Goal: Find specific page/section

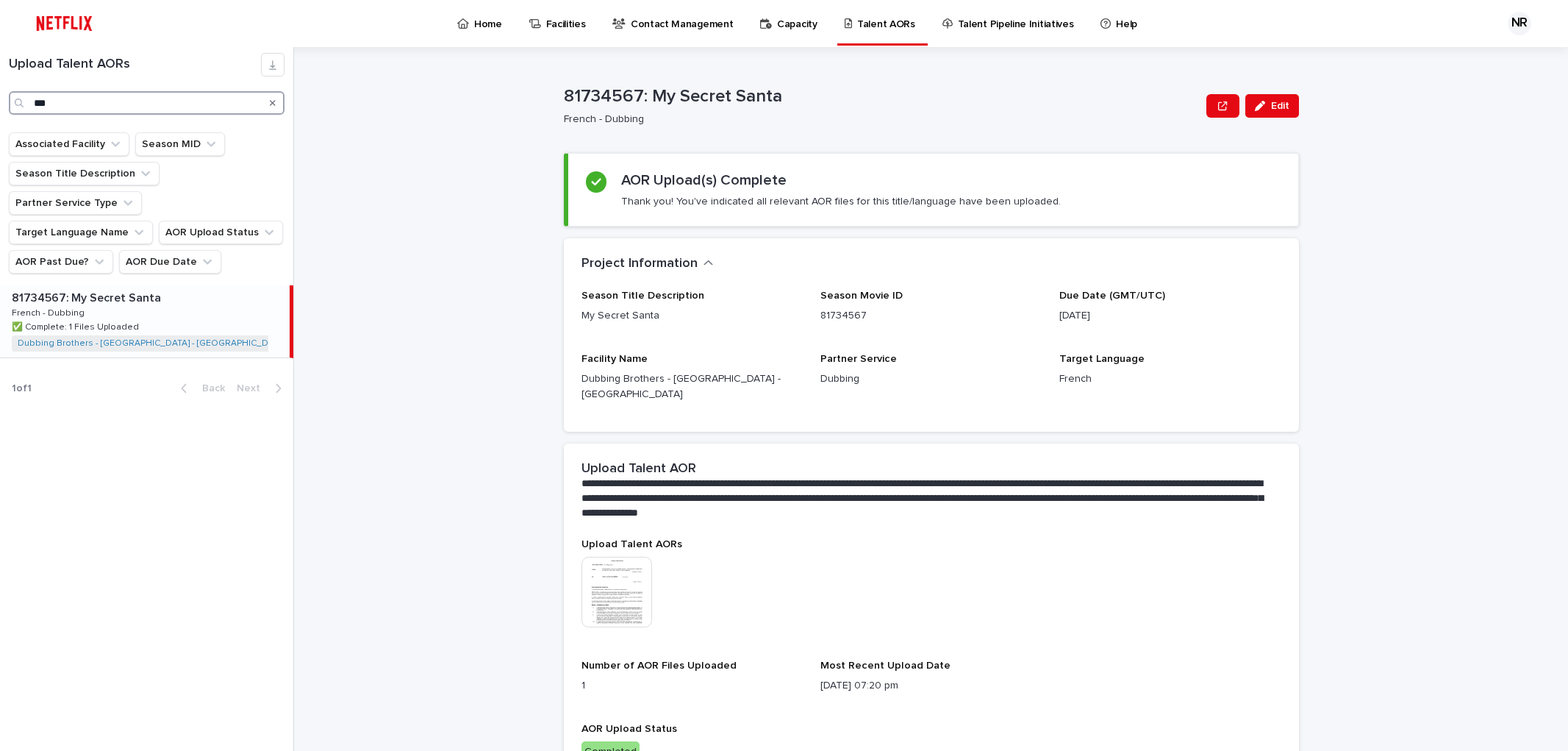
click at [0, 105] on html "Home Facilities Contact Management Capacity Talent AORs Talent Pipeline Initiat…" at bounding box center [784, 376] width 1568 height 751
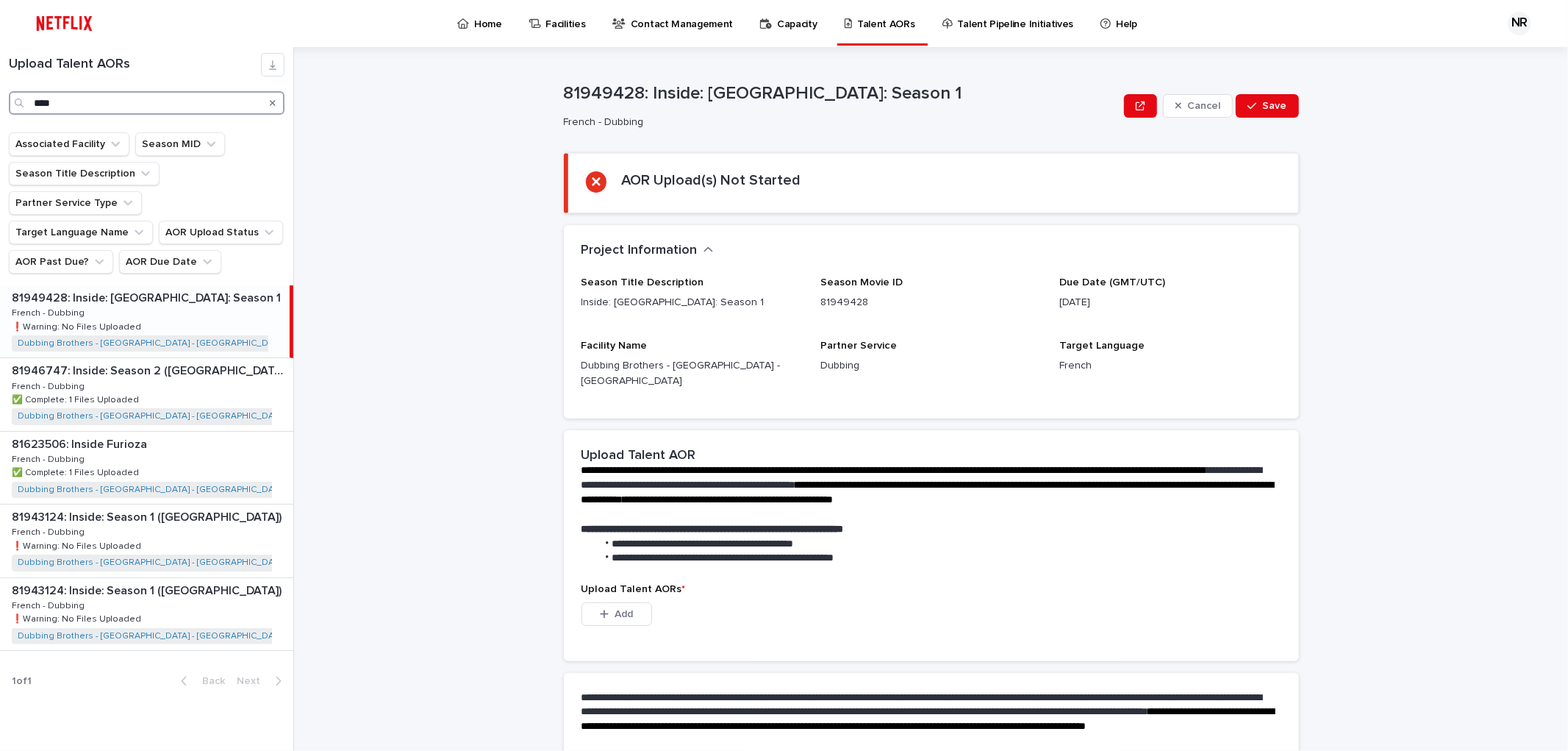
type input "****"
click at [164, 289] on p "81949428: Inside: [GEOGRAPHIC_DATA]: Season 1" at bounding box center [147, 297] width 272 height 17
click at [129, 507] on p "81943124: Inside: Season 1 ([GEOGRAPHIC_DATA])" at bounding box center [148, 516] width 273 height 17
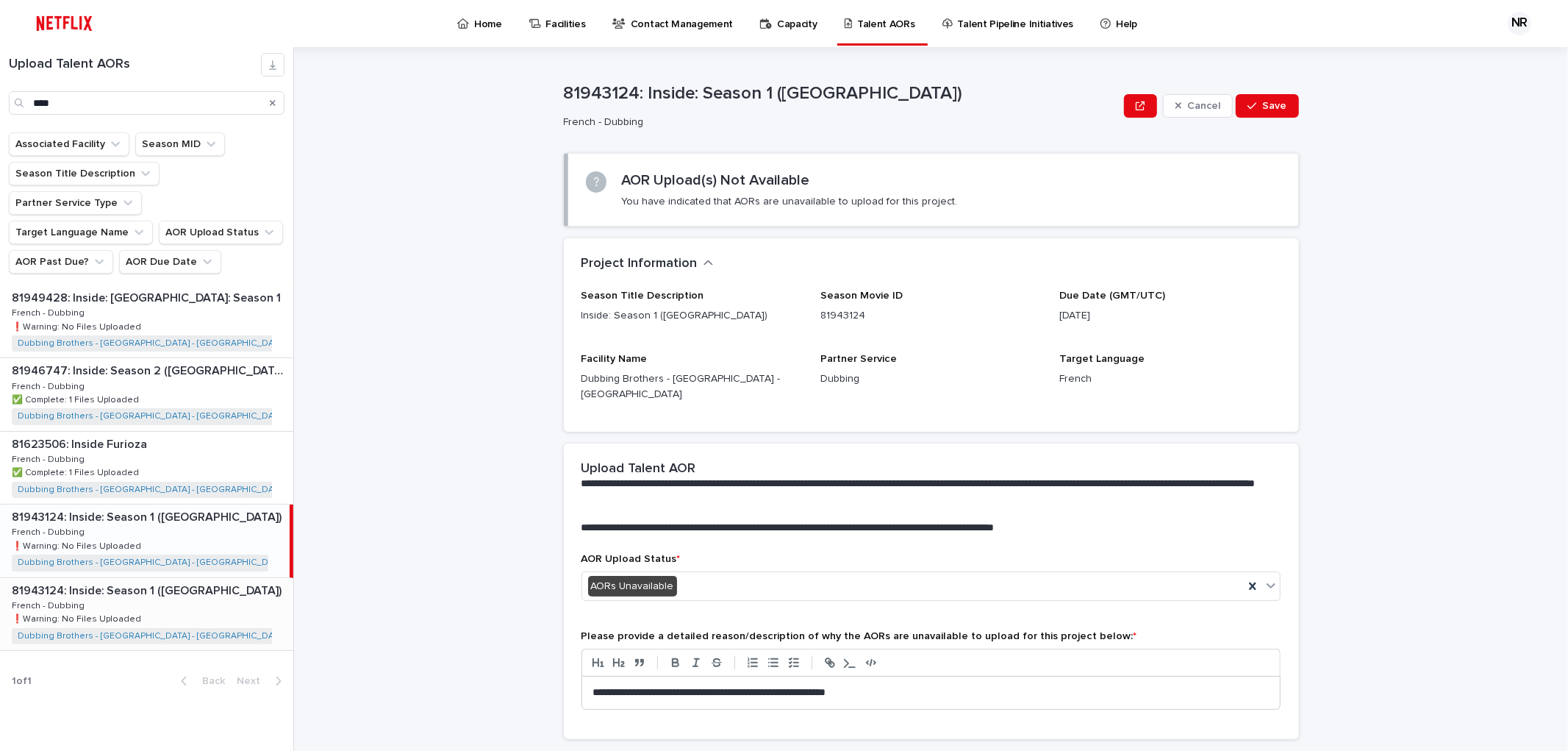
click at [123, 581] on p "81943124: Inside: Season 1 ([GEOGRAPHIC_DATA])" at bounding box center [148, 590] width 273 height 17
click at [166, 289] on p "81949428: Inside: [GEOGRAPHIC_DATA]: Season 1" at bounding box center [147, 297] width 272 height 17
